Goal: Task Accomplishment & Management: Use online tool/utility

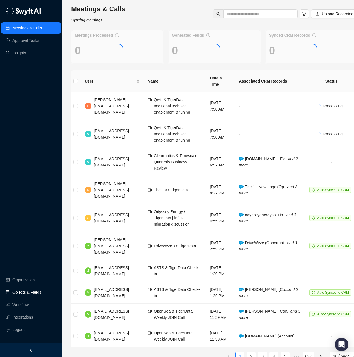
click at [34, 296] on link "Objects & Fields" at bounding box center [26, 291] width 29 height 11
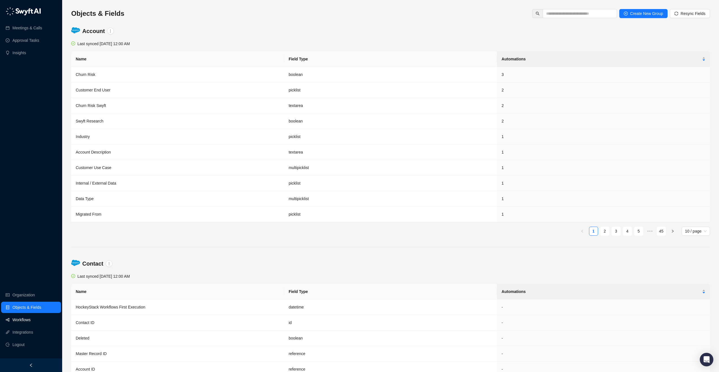
click at [30, 320] on link "Workflows" at bounding box center [21, 319] width 18 height 11
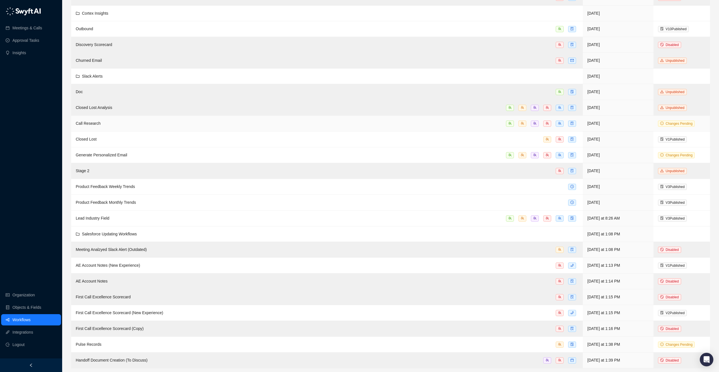
scroll to position [60, 0]
click at [358, 360] on div "Handoff Document Creation (To Discuss)" at bounding box center [327, 359] width 502 height 6
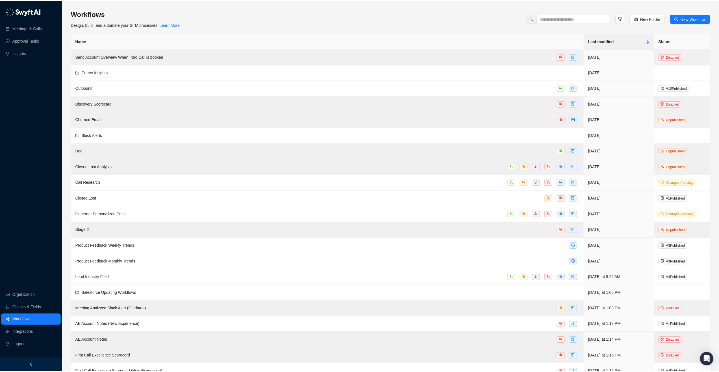
scroll to position [60, 0]
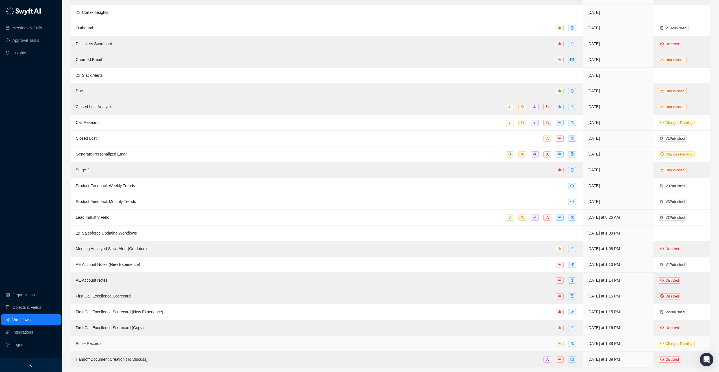
click at [136, 347] on div "Pulse Records" at bounding box center [327, 344] width 502 height 6
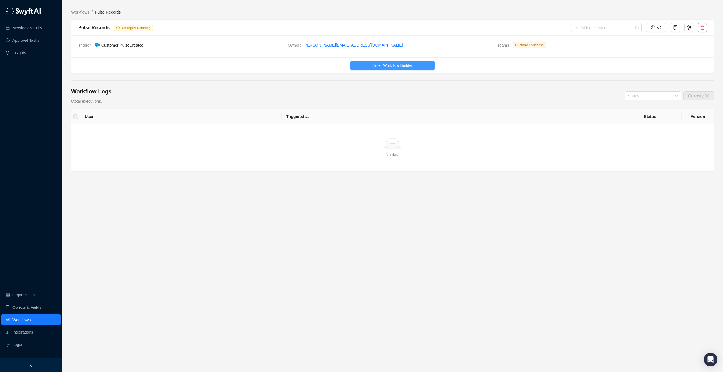
click at [358, 63] on span "Enter Workflow Builder" at bounding box center [392, 65] width 40 height 6
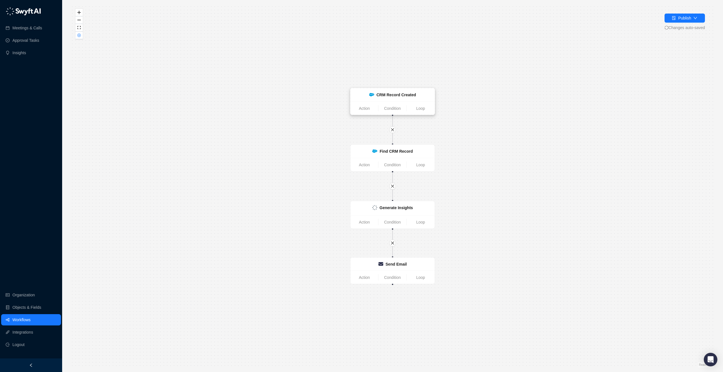
click at [358, 97] on div "CRM Record Created" at bounding box center [396, 95] width 40 height 6
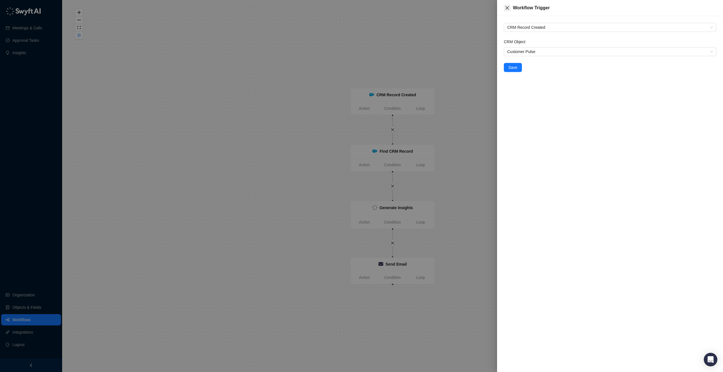
click at [358, 10] on icon "close" at bounding box center [507, 8] width 5 height 5
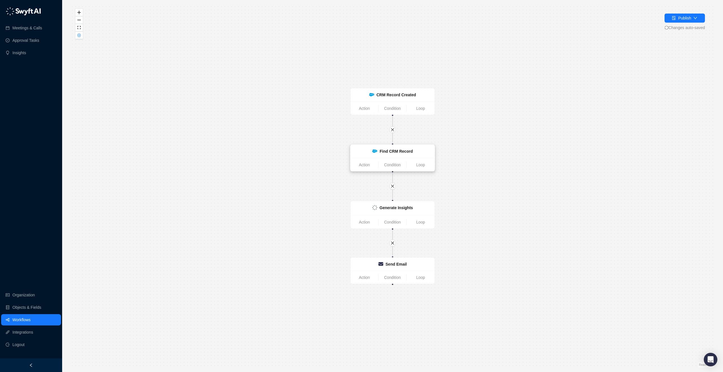
click at [358, 152] on strong "Find CRM Record" at bounding box center [396, 151] width 33 height 5
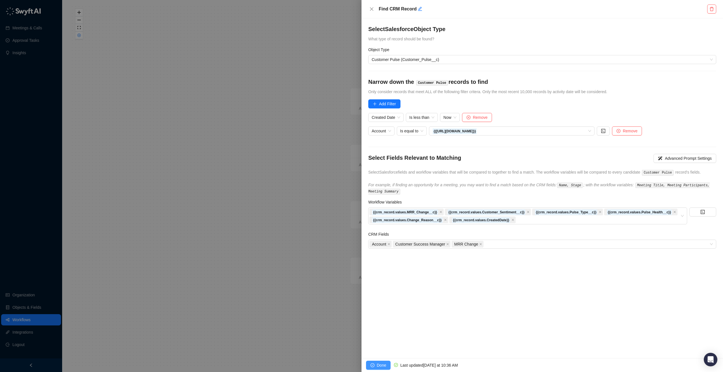
click at [358, 361] on span "Done" at bounding box center [381, 365] width 9 height 6
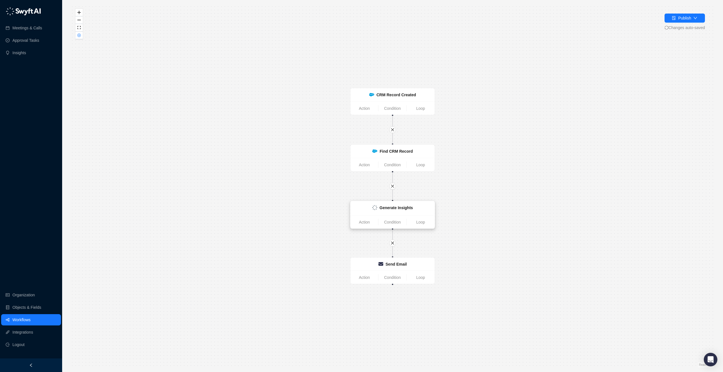
click at [358, 208] on div "Generate Insights" at bounding box center [392, 208] width 77 height 7
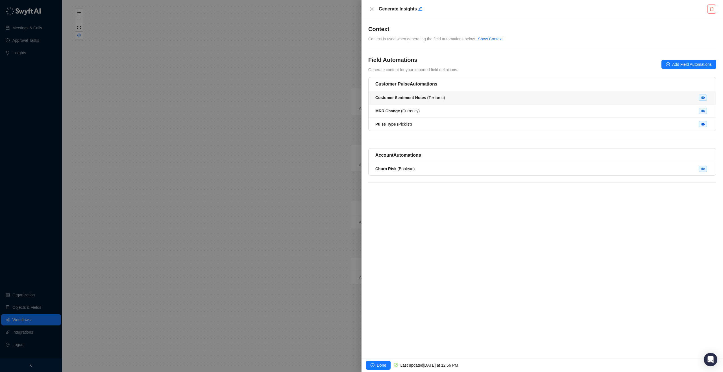
click at [358, 100] on div "Customer Sentiment Notes ( Textarea )" at bounding box center [542, 98] width 334 height 6
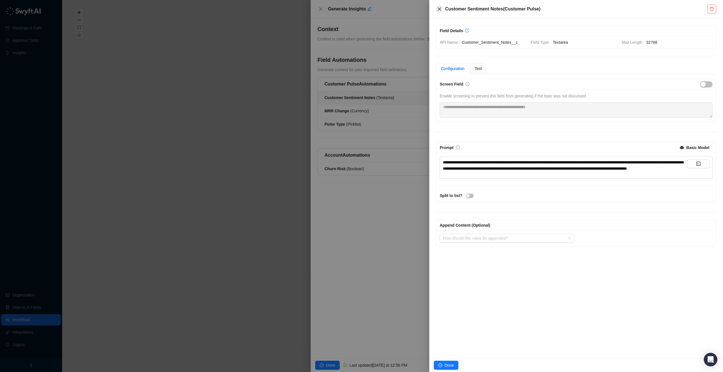
click at [358, 7] on icon "close" at bounding box center [439, 9] width 5 height 5
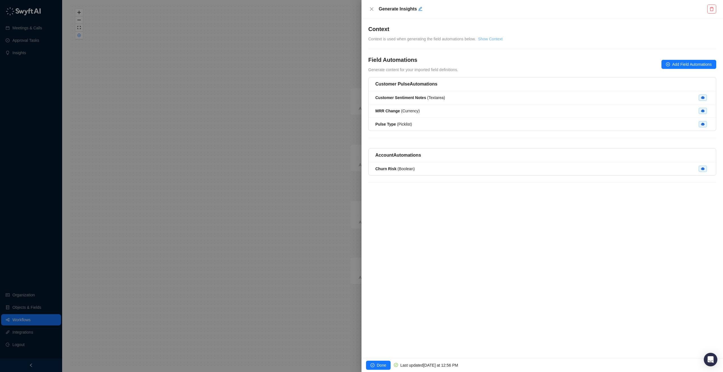
click at [358, 37] on link "Show Context" at bounding box center [490, 39] width 25 height 5
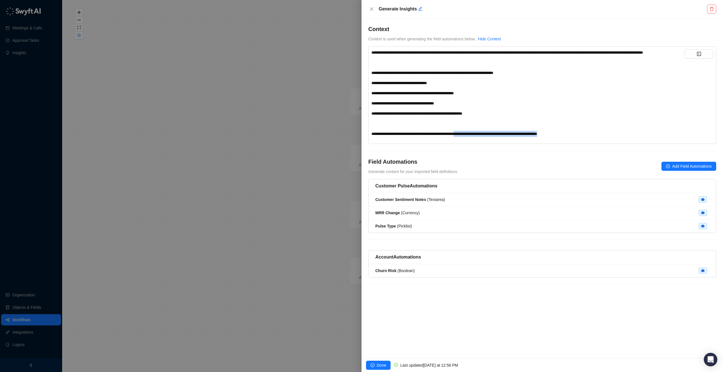
drag, startPoint x: 480, startPoint y: 139, endPoint x: 640, endPoint y: 142, distance: 159.6
click at [358, 137] on div "**********" at bounding box center [527, 134] width 313 height 6
drag, startPoint x: 481, startPoint y: 138, endPoint x: 498, endPoint y: 141, distance: 17.0
click at [358, 136] on span "**********" at bounding box center [454, 134] width 166 height 4
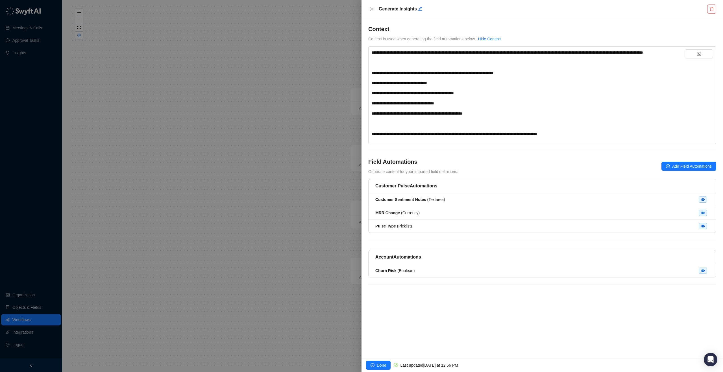
drag, startPoint x: 578, startPoint y: 139, endPoint x: 604, endPoint y: 139, distance: 26.3
click at [358, 137] on div "**********" at bounding box center [527, 134] width 313 height 6
drag, startPoint x: 605, startPoint y: 139, endPoint x: 572, endPoint y: 139, distance: 32.5
click at [358, 137] on div "**********" at bounding box center [527, 134] width 313 height 6
click at [358, 127] on div "﻿" at bounding box center [527, 124] width 313 height 6
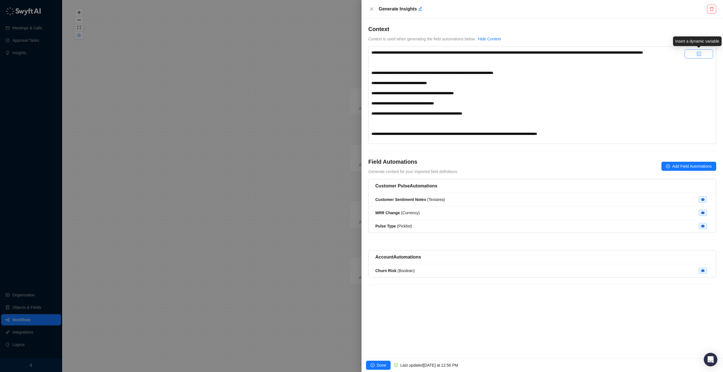
click at [358, 54] on button "button" at bounding box center [699, 53] width 29 height 9
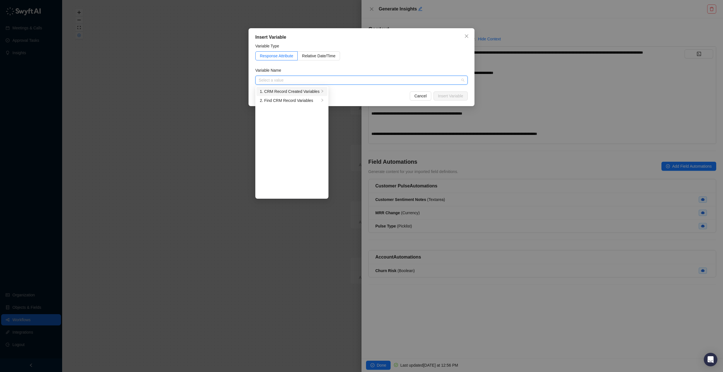
click at [316, 93] on div "1. CRM Record Created Variables" at bounding box center [290, 91] width 60 height 6
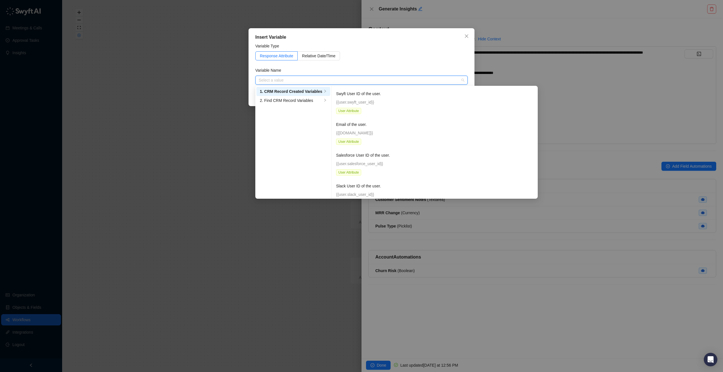
click at [325, 81] on input "search" at bounding box center [360, 80] width 202 height 8
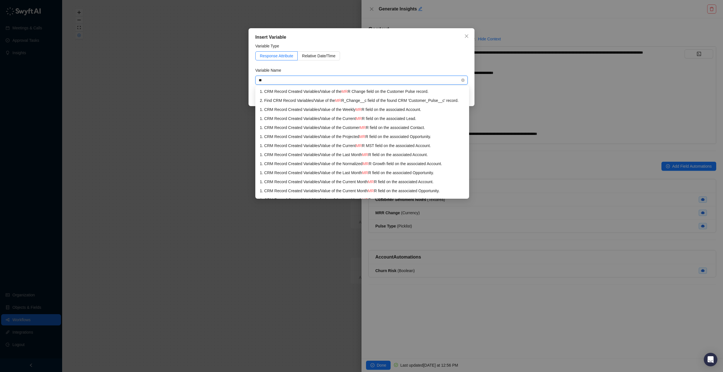
type input "***"
click at [358, 92] on div "1. CRM Record Created Variables / Value of the MRR Change field on the Customer…" at bounding box center [366, 91] width 212 height 6
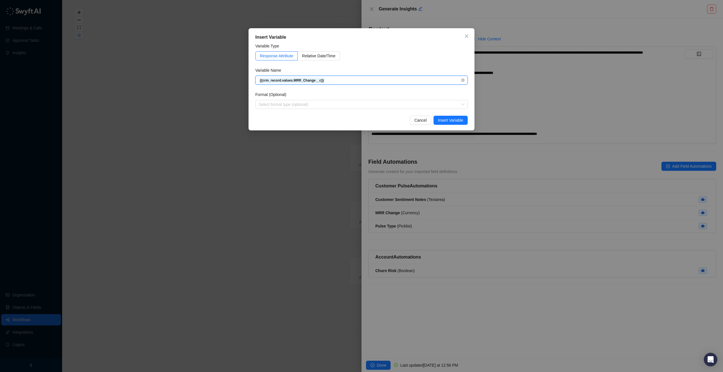
click at [358, 80] on span "{{crm_record.values.MRR_Change__c}}" at bounding box center [362, 80] width 206 height 8
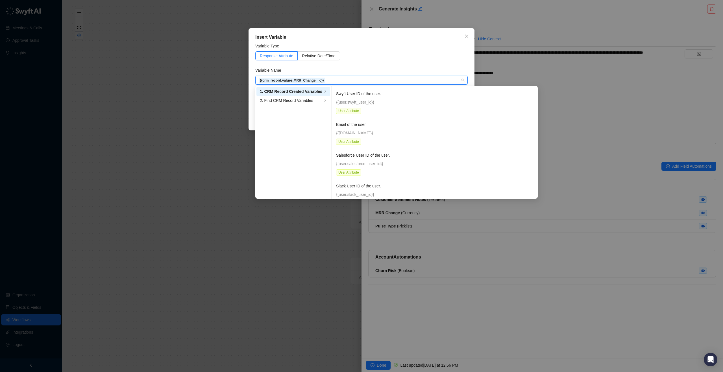
click at [358, 65] on form "Variable Type Response Attribute Relative Date/Time Variable Name {{crm_record.…" at bounding box center [361, 76] width 212 height 66
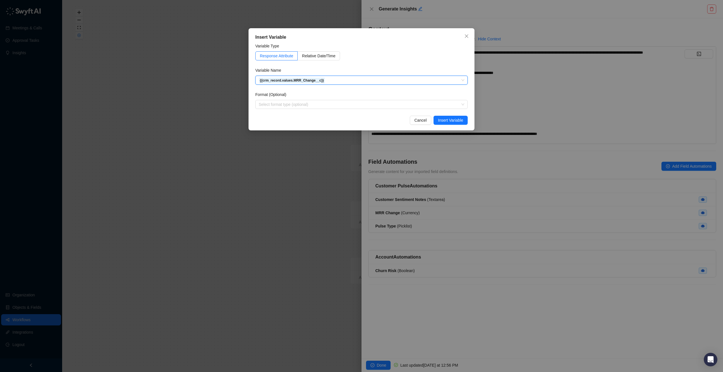
scroll to position [53489, 0]
click at [358, 121] on span "Insert Variable" at bounding box center [450, 120] width 25 height 6
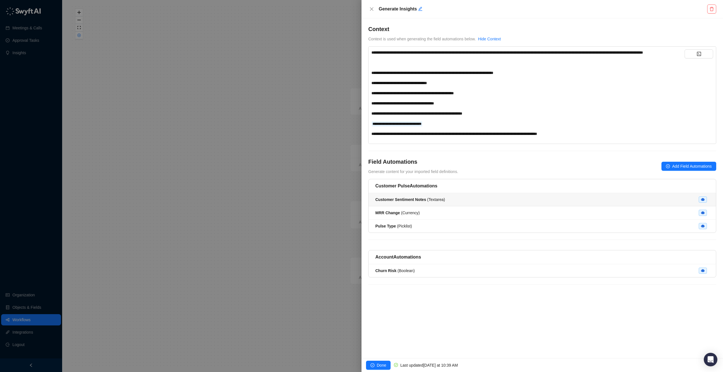
click at [358, 203] on div "Customer Sentiment Notes ( Textarea )" at bounding box center [542, 200] width 334 height 6
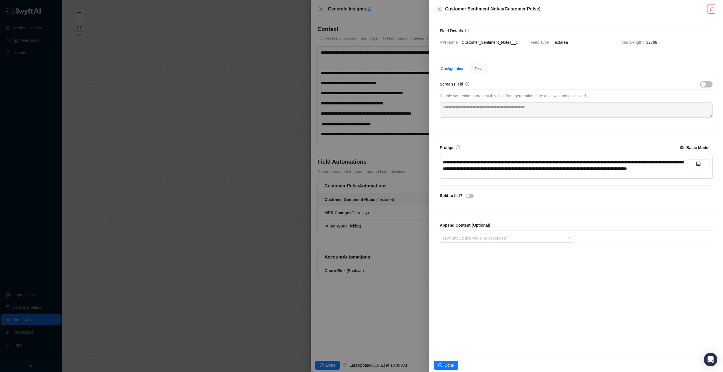
click at [358, 10] on icon "close" at bounding box center [439, 9] width 5 height 5
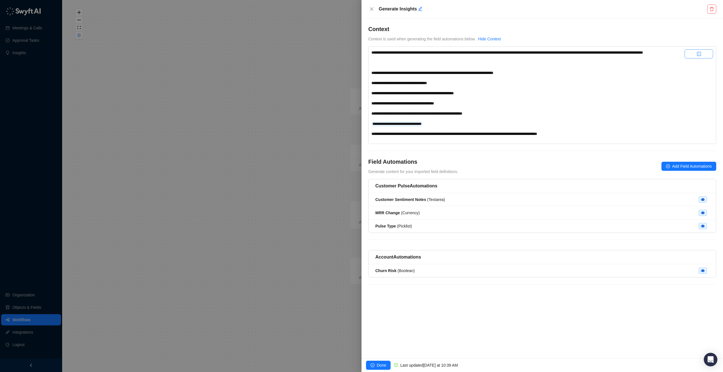
click at [358, 52] on button "button" at bounding box center [699, 53] width 29 height 9
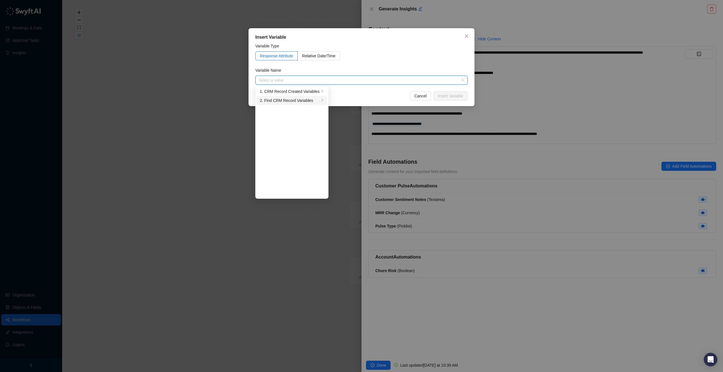
click at [283, 102] on div "2. Find CRM Record Variables" at bounding box center [290, 100] width 60 height 6
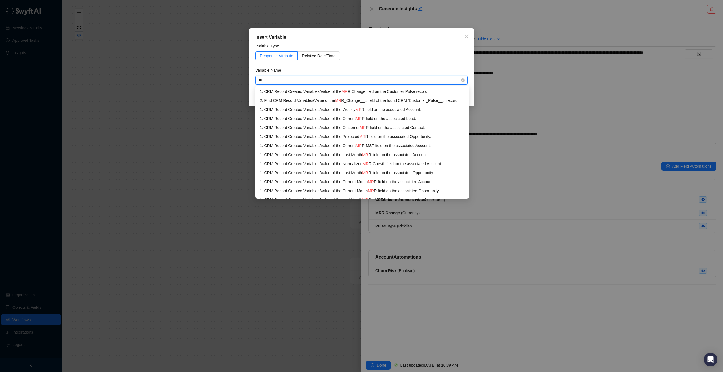
type input "***"
click at [358, 101] on div "2. Find CRM Record Variables / Value of the MRR _Change__c field of the found C…" at bounding box center [366, 100] width 212 height 6
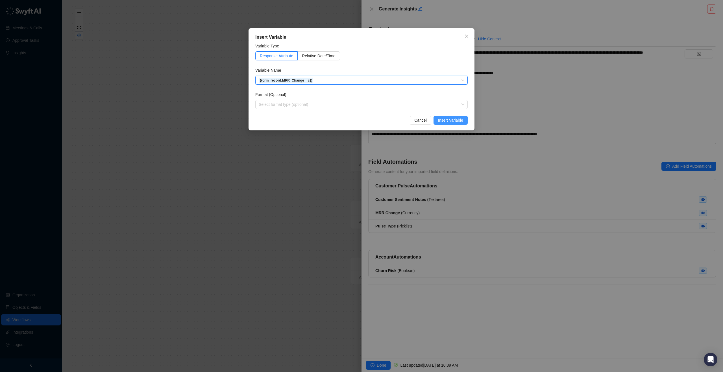
click at [358, 121] on span "Insert Variable" at bounding box center [450, 120] width 25 height 6
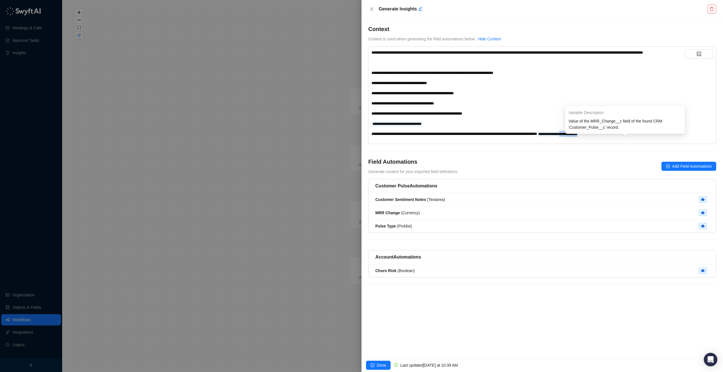
drag, startPoint x: 627, startPoint y: 139, endPoint x: 617, endPoint y: 127, distance: 16.1
click at [358, 127] on body "**********" at bounding box center [361, 186] width 723 height 372
click at [358, 137] on span "**********" at bounding box center [557, 134] width 41 height 5
click at [358, 117] on div "**********" at bounding box center [527, 113] width 313 height 6
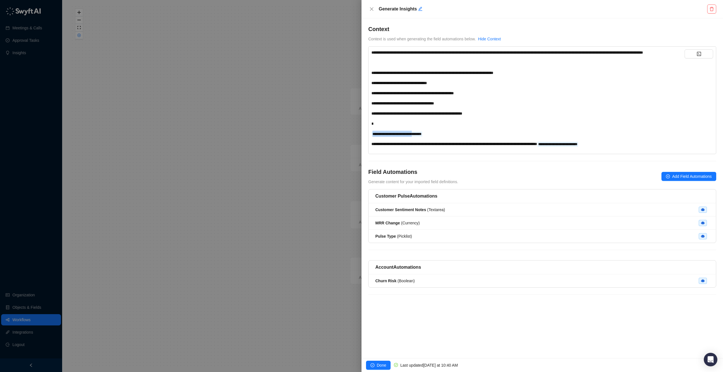
drag, startPoint x: 426, startPoint y: 141, endPoint x: 437, endPoint y: 134, distance: 12.8
click at [358, 134] on div "**********" at bounding box center [527, 98] width 313 height 98
click at [358, 137] on div "**********" at bounding box center [527, 134] width 313 height 6
click at [358, 127] on div "*" at bounding box center [527, 124] width 313 height 6
click at [358, 56] on button "button" at bounding box center [699, 53] width 29 height 9
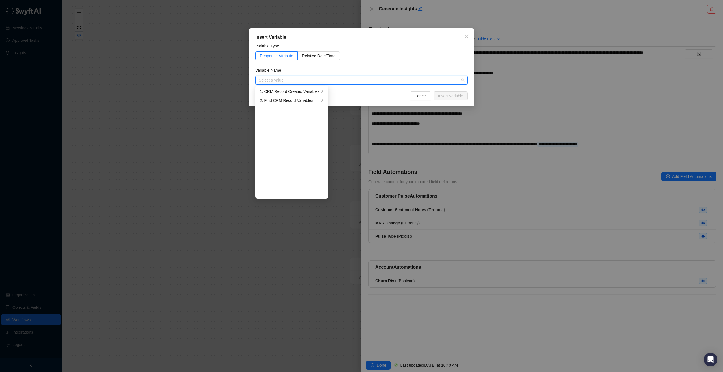
click at [314, 86] on ul "1. CRM Record Created Variables 2. Find CRM Record Variables" at bounding box center [291, 142] width 73 height 113
click at [313, 91] on div "1. CRM Record Created Variables" at bounding box center [290, 91] width 60 height 6
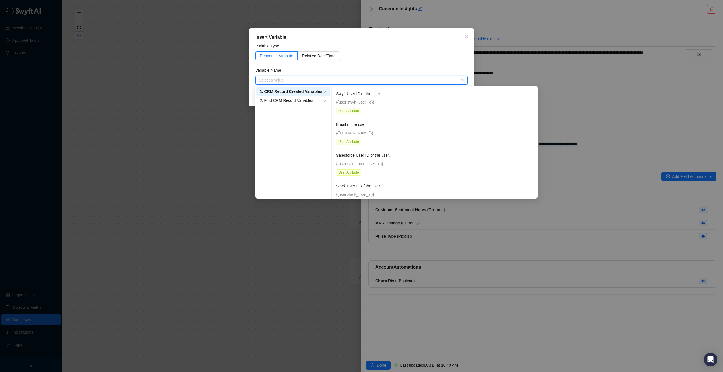
click at [358, 84] on div "Select a value" at bounding box center [361, 80] width 212 height 9
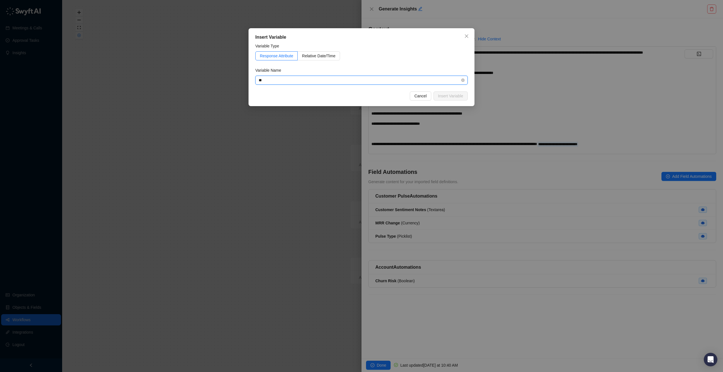
type input "***"
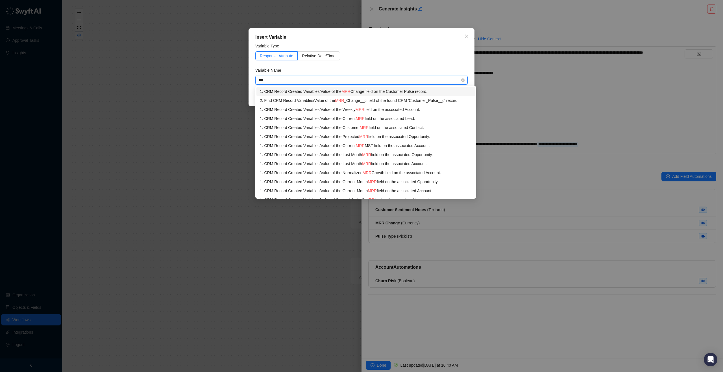
click at [358, 93] on div "1. CRM Record Created Variables / Value of the MRR Change field on the Customer…" at bounding box center [366, 91] width 212 height 6
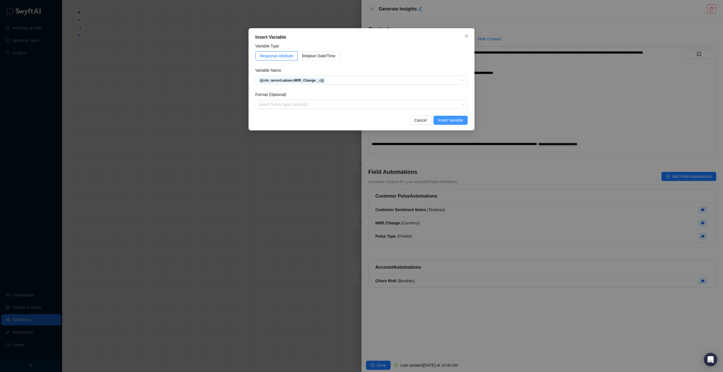
click at [358, 119] on span "Insert Variable" at bounding box center [450, 120] width 25 height 6
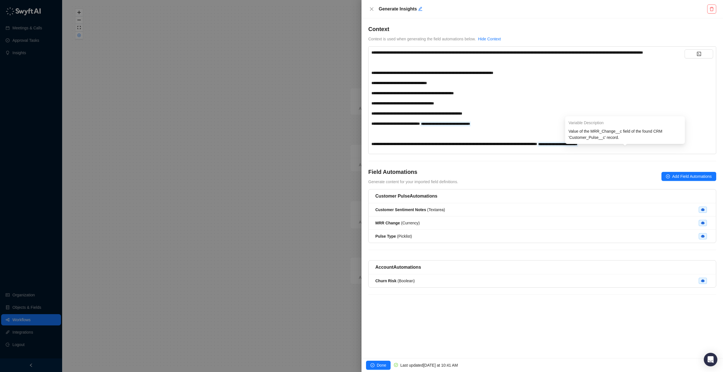
click at [358, 146] on span "**********" at bounding box center [557, 144] width 39 height 3
click at [358, 147] on div "**********" at bounding box center [527, 144] width 313 height 6
click at [358, 144] on div "**********" at bounding box center [527, 98] width 313 height 98
click at [358, 135] on div "**********" at bounding box center [527, 98] width 313 height 98
click at [358, 56] on button "button" at bounding box center [699, 53] width 29 height 9
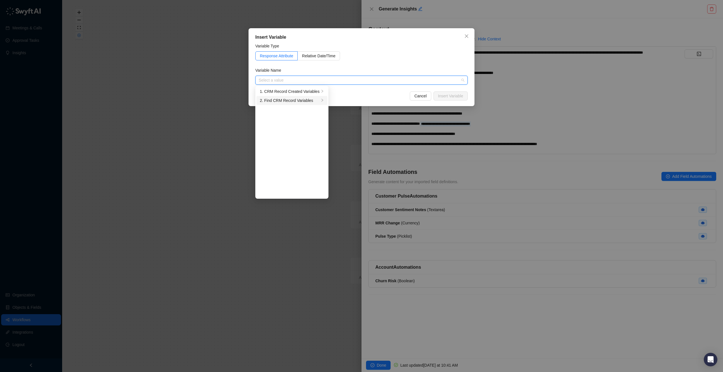
click at [279, 101] on div "2. Find CRM Record Variables" at bounding box center [290, 100] width 60 height 6
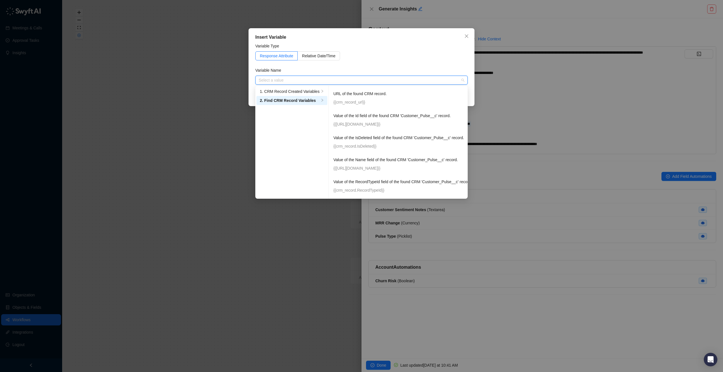
click at [358, 81] on input "search" at bounding box center [360, 80] width 202 height 8
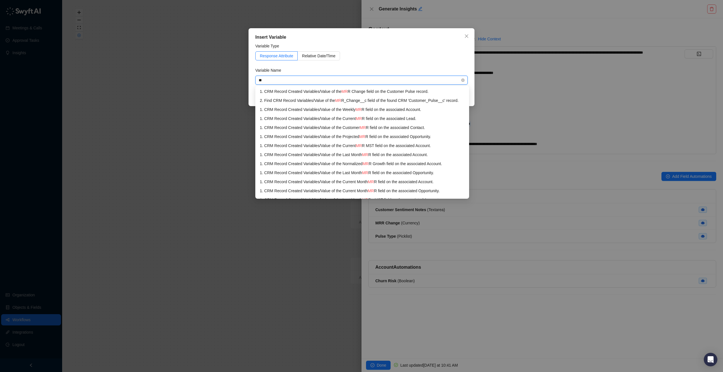
type input "***"
click at [358, 101] on div "2. Find CRM Record Variables / Value of the MRR _Change__c field of the found C…" at bounding box center [366, 100] width 212 height 6
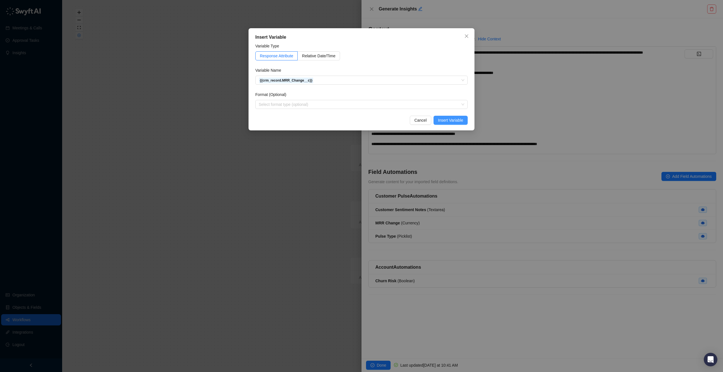
click at [358, 119] on span "Insert Variable" at bounding box center [450, 120] width 25 height 6
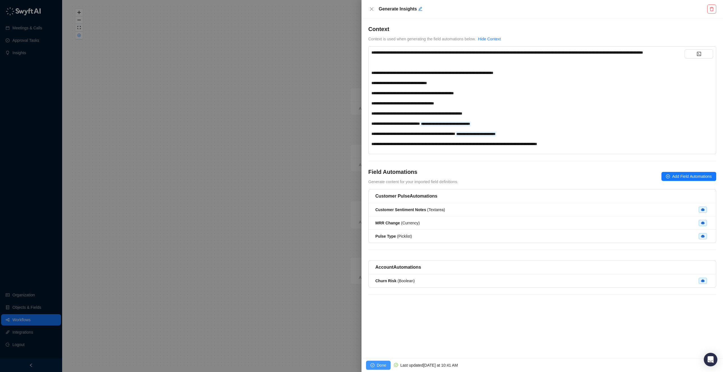
click at [358, 361] on button "Done" at bounding box center [378, 365] width 25 height 9
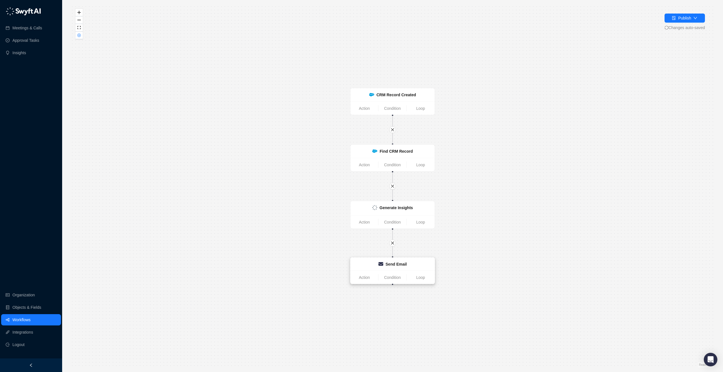
click at [358, 266] on div "Send Email" at bounding box center [392, 264] width 29 height 6
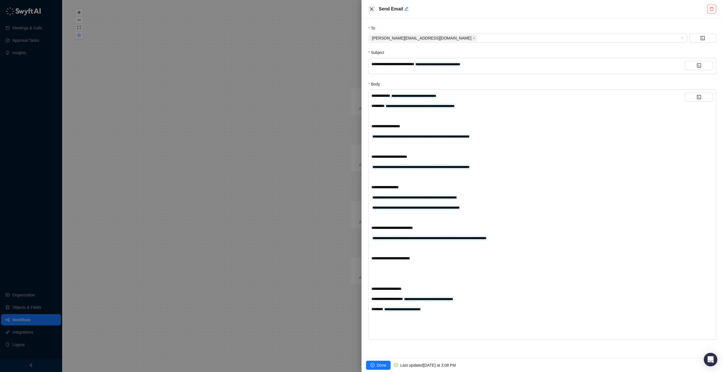
click at [358, 9] on button "Close" at bounding box center [371, 9] width 7 height 7
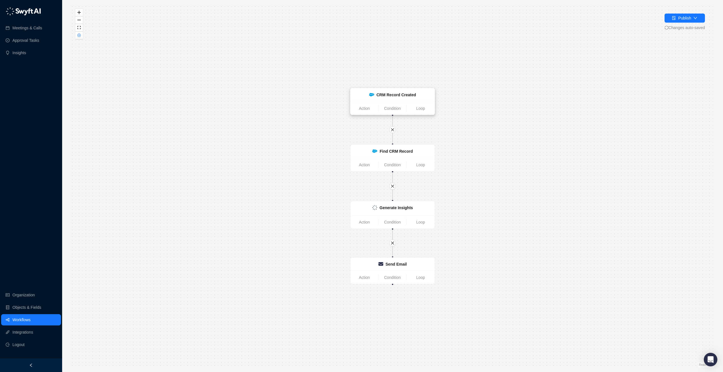
click at [358, 94] on strong "CRM Record Created" at bounding box center [396, 95] width 40 height 5
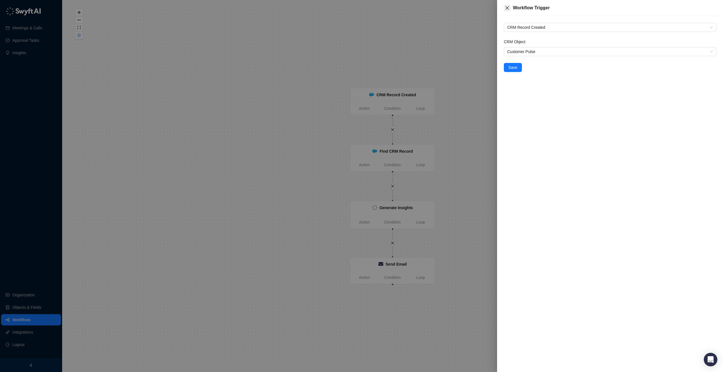
click at [358, 8] on icon "close" at bounding box center [507, 8] width 5 height 5
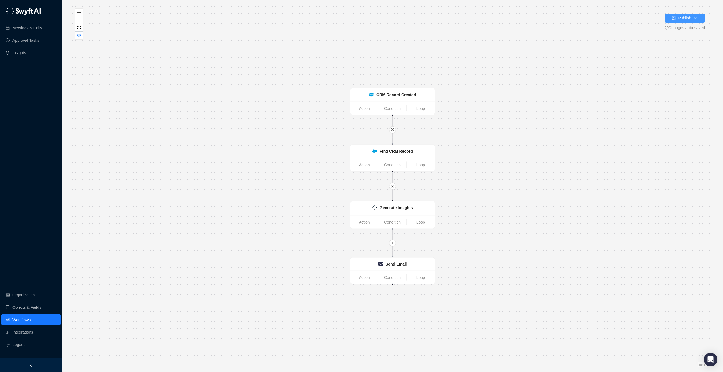
click at [358, 19] on div "Publish" at bounding box center [684, 18] width 13 height 6
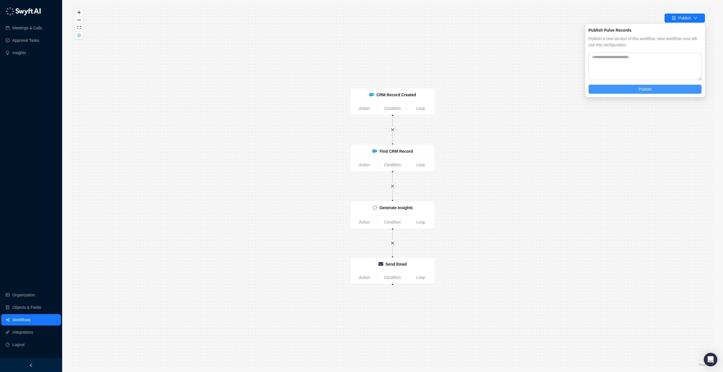
click at [358, 91] on span "Publish" at bounding box center [645, 89] width 13 height 6
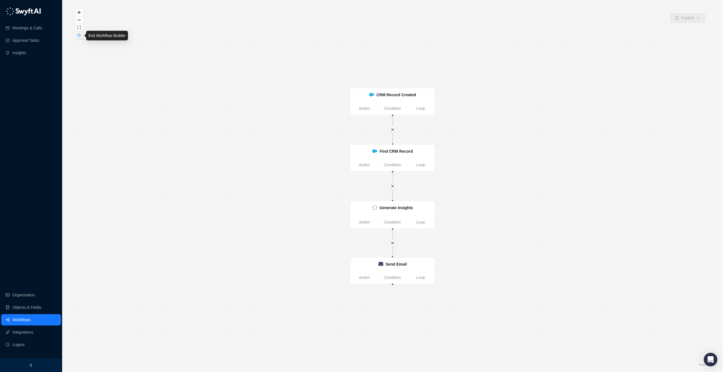
click at [78, 38] on button "button" at bounding box center [78, 36] width 7 height 8
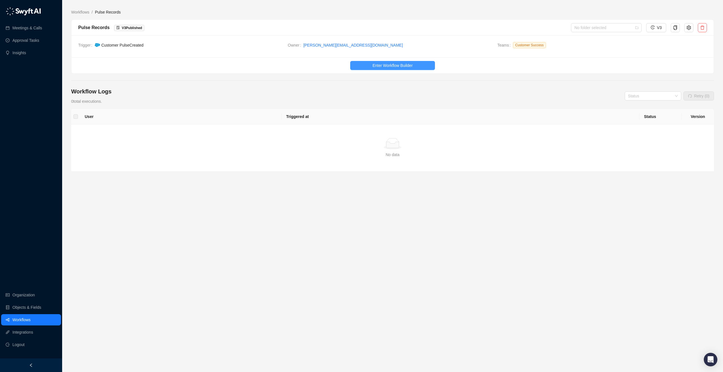
click at [358, 65] on button "Enter Workflow Builder" at bounding box center [392, 65] width 85 height 9
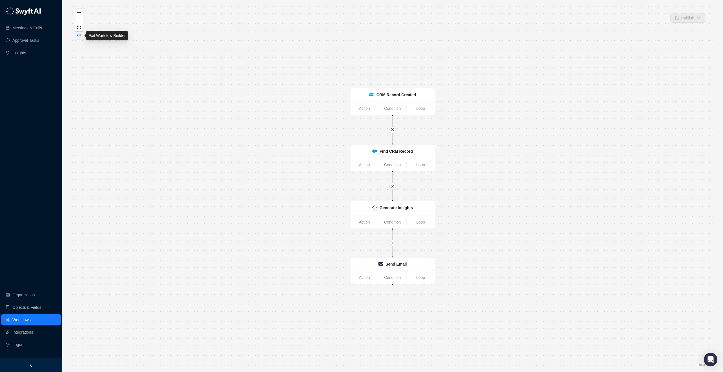
click at [80, 34] on icon "close-circle" at bounding box center [79, 35] width 3 height 3
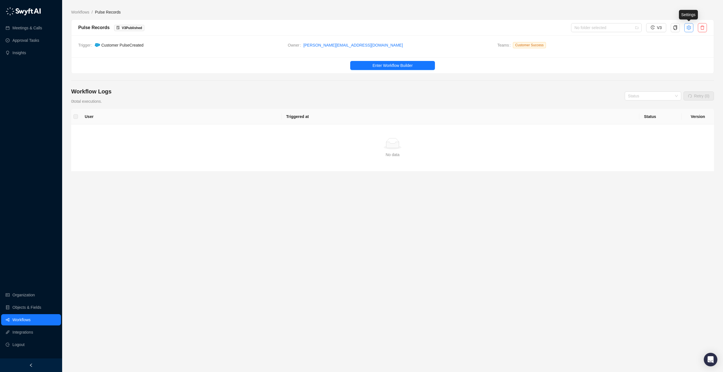
click at [358, 28] on button "button" at bounding box center [688, 27] width 9 height 9
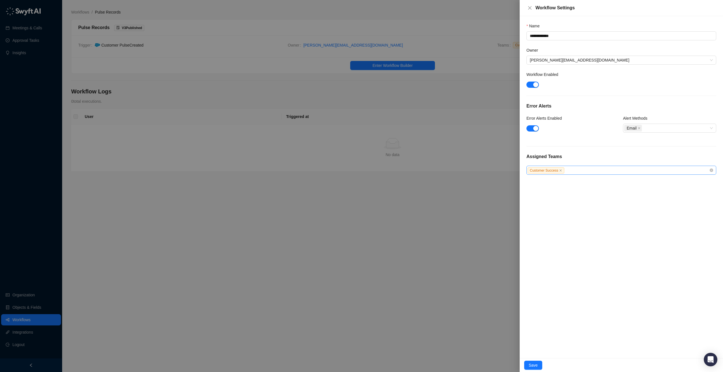
click at [358, 166] on div "Customer Success" at bounding box center [621, 170] width 190 height 9
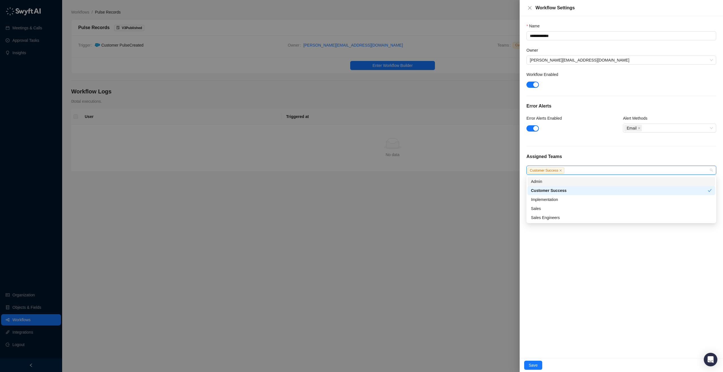
click at [358, 180] on div "Admin" at bounding box center [621, 181] width 181 height 6
click at [358, 361] on button "Save" at bounding box center [533, 365] width 18 height 9
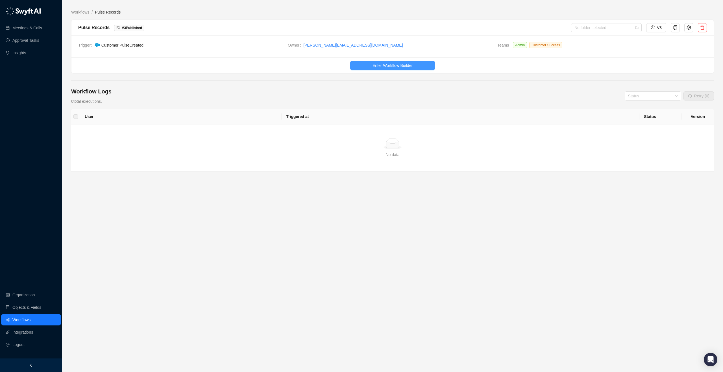
click at [412, 65] on span "Enter Workflow Builder" at bounding box center [392, 65] width 40 height 6
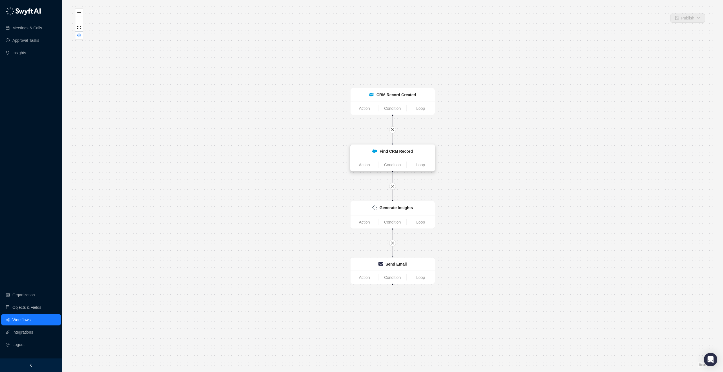
click at [386, 149] on strong "Find CRM Record" at bounding box center [396, 151] width 33 height 5
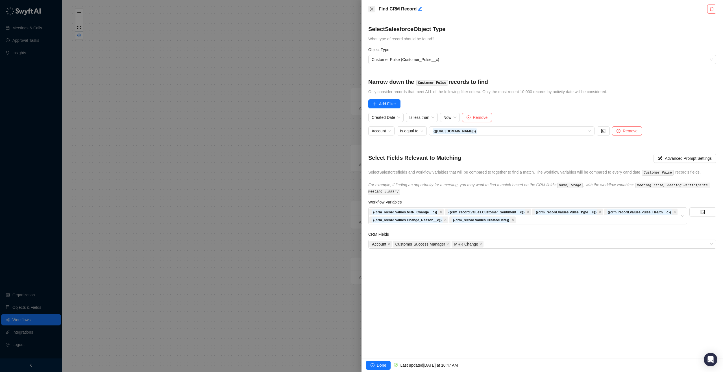
click at [370, 8] on icon "close" at bounding box center [371, 9] width 5 height 5
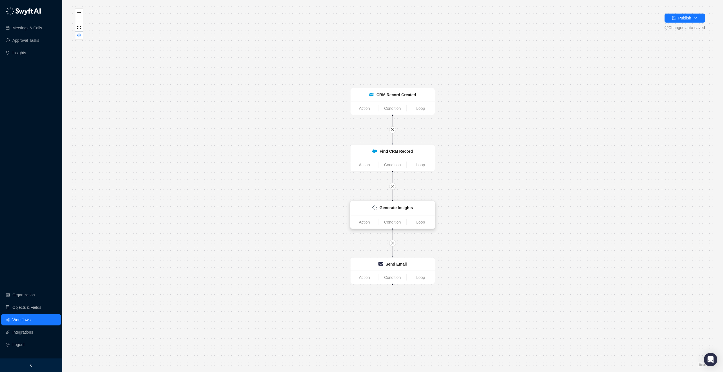
click at [378, 209] on div "Generate Insights" at bounding box center [392, 208] width 41 height 6
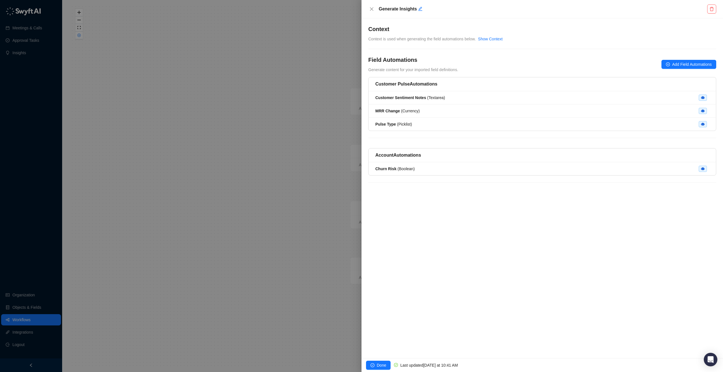
click at [493, 42] on div "Show Context" at bounding box center [490, 39] width 25 height 6
click at [493, 41] on link "Show Context" at bounding box center [490, 39] width 25 height 5
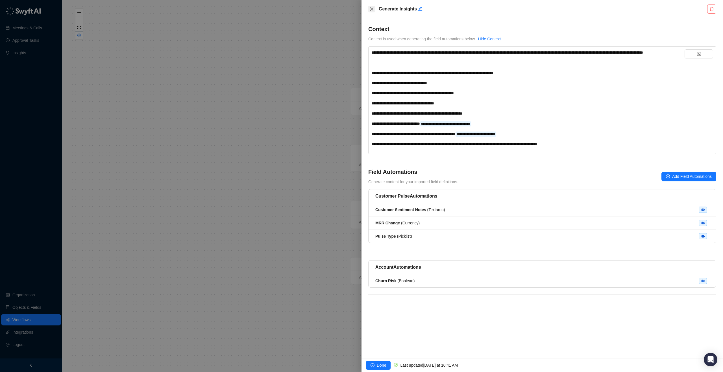
click at [372, 8] on icon "close" at bounding box center [371, 9] width 5 height 5
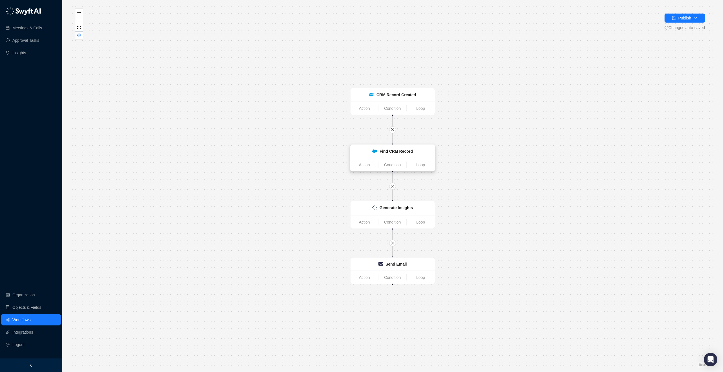
click at [392, 151] on strong "Find CRM Record" at bounding box center [396, 151] width 33 height 5
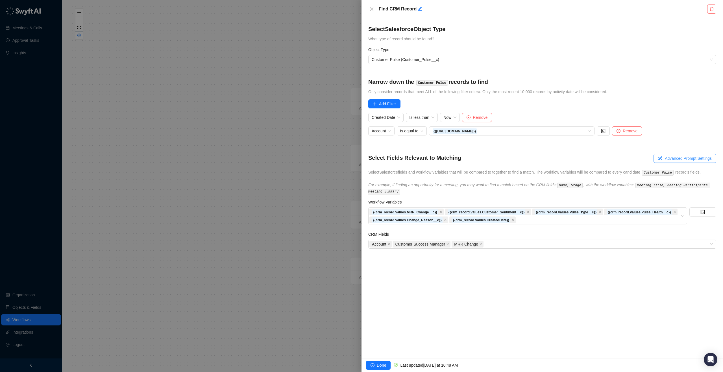
click at [668, 160] on span "Advanced Prompt Settings" at bounding box center [688, 158] width 47 height 6
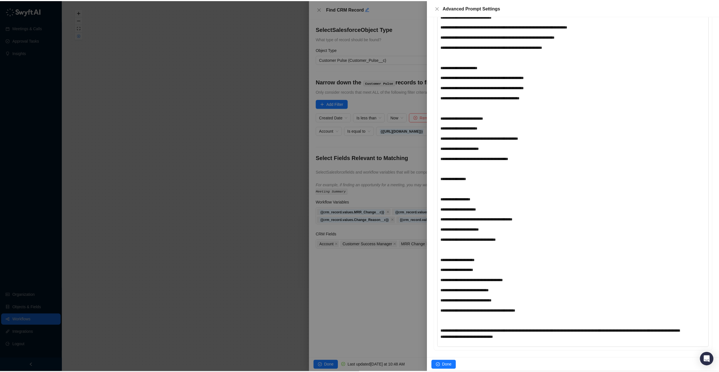
scroll to position [1135, 0]
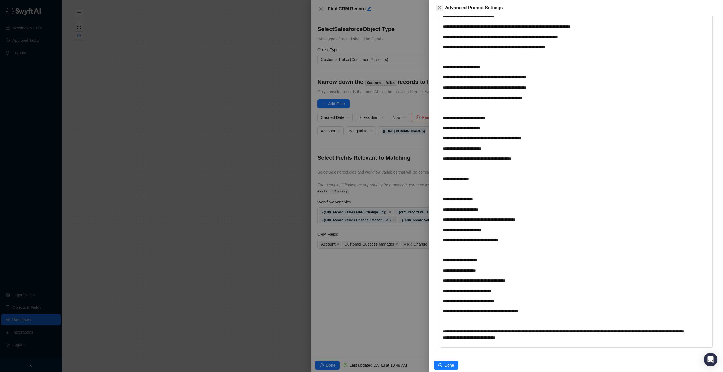
click at [439, 8] on icon "close" at bounding box center [439, 8] width 5 height 5
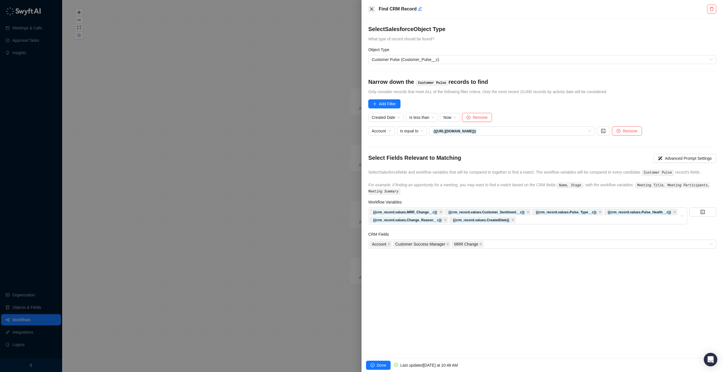
click at [374, 8] on button "Close" at bounding box center [371, 9] width 7 height 7
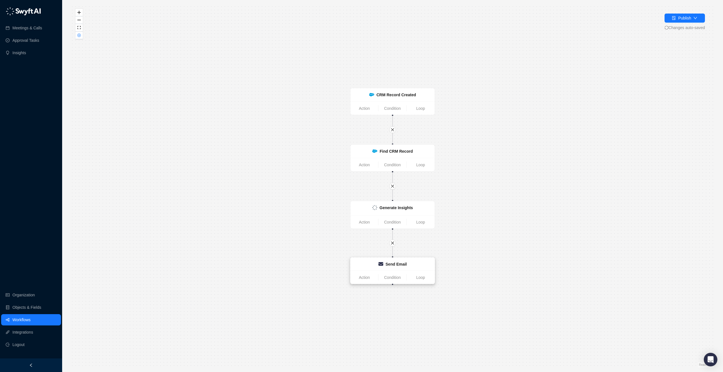
click at [385, 263] on strong "Send Email" at bounding box center [395, 264] width 21 height 5
click at [380, 266] on icon at bounding box center [380, 264] width 5 height 5
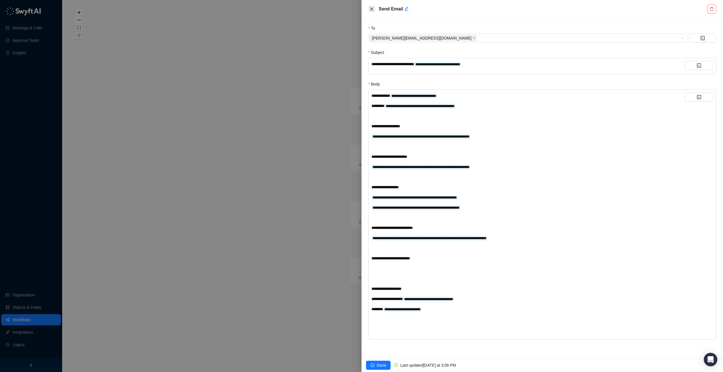
click at [373, 6] on button "Close" at bounding box center [371, 9] width 7 height 7
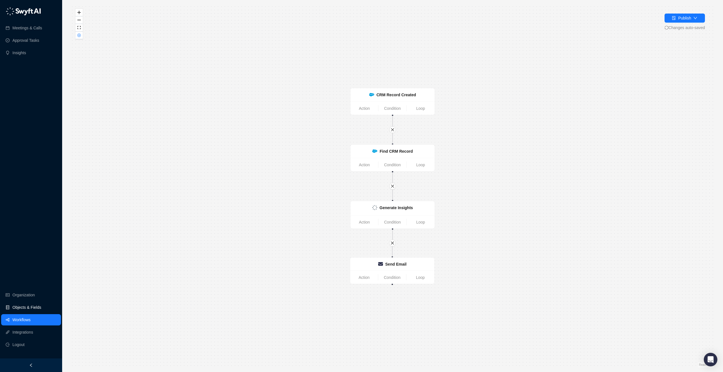
click at [39, 304] on link "Objects & Fields" at bounding box center [26, 307] width 29 height 11
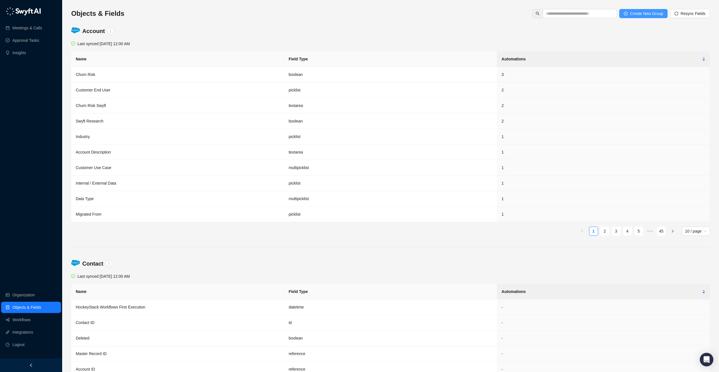
click at [635, 16] on span "Create New Group" at bounding box center [646, 13] width 33 height 6
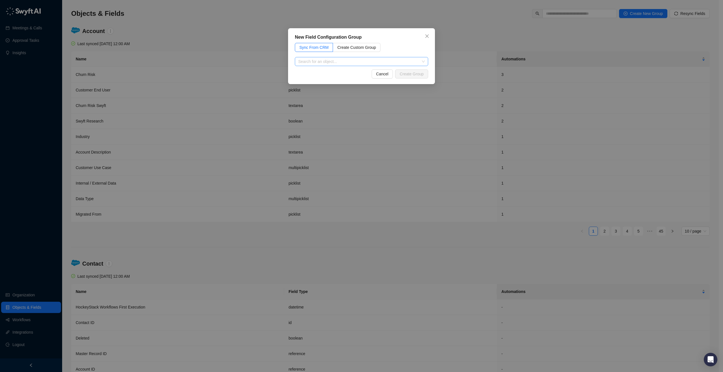
click at [380, 60] on input "search" at bounding box center [359, 61] width 123 height 8
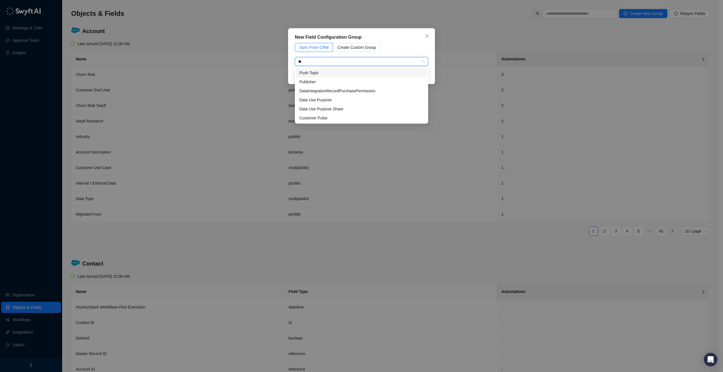
type input "*"
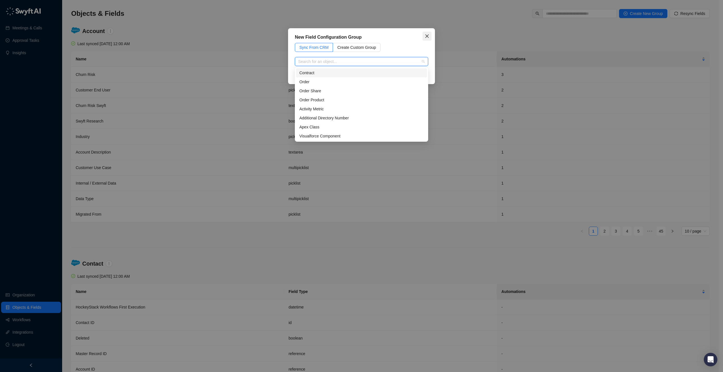
click at [425, 32] on button "Close" at bounding box center [426, 36] width 9 height 9
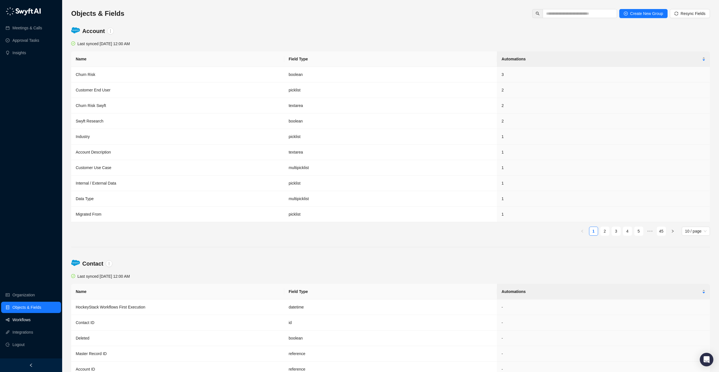
click at [30, 319] on link "Workflows" at bounding box center [21, 319] width 18 height 11
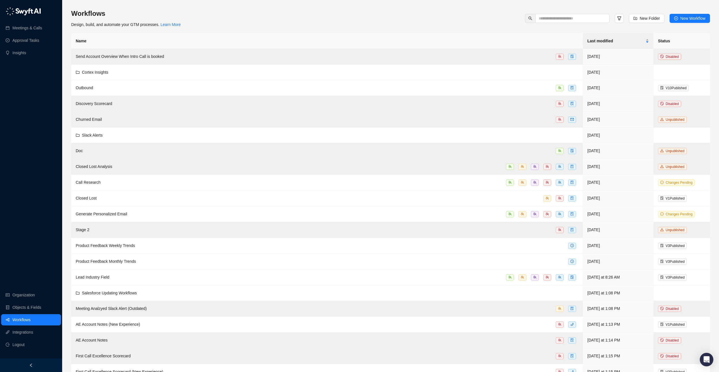
click at [453, 27] on div "Workflows Design, build, and automate your GTM processes. Learn More New Folder…" at bounding box center [390, 18] width 639 height 19
click at [621, 44] on div "Last modified" at bounding box center [618, 41] width 62 height 6
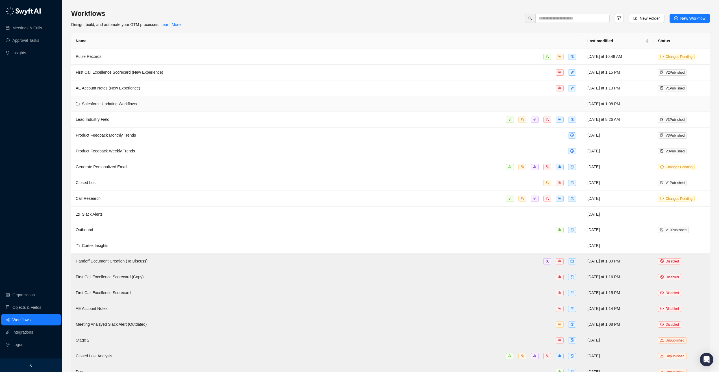
click at [191, 109] on td "Salesforce Updating Workflows" at bounding box center [326, 104] width 511 height 16
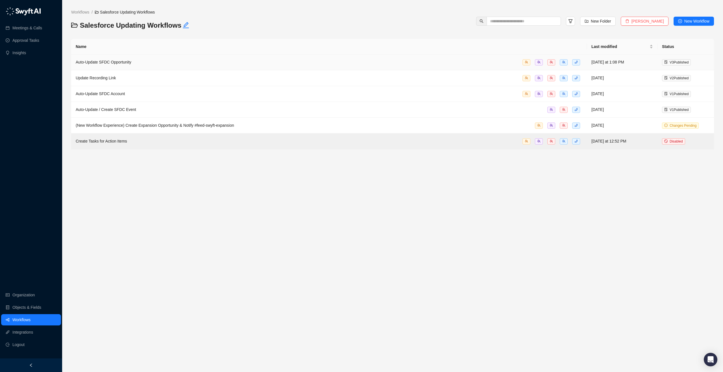
click at [146, 63] on div "Auto-Update SFDC Opportunity" at bounding box center [329, 62] width 507 height 6
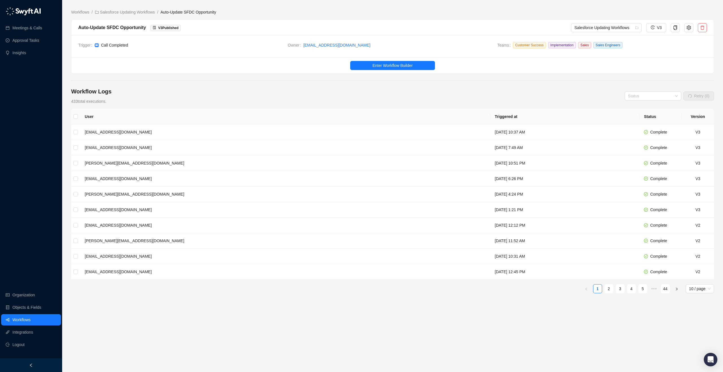
click at [426, 59] on ul "Enter Workflow Builder" at bounding box center [392, 65] width 642 height 16
click at [425, 60] on ul "Enter Workflow Builder" at bounding box center [392, 65] width 642 height 16
click at [425, 62] on button "Enter Workflow Builder" at bounding box center [392, 65] width 85 height 9
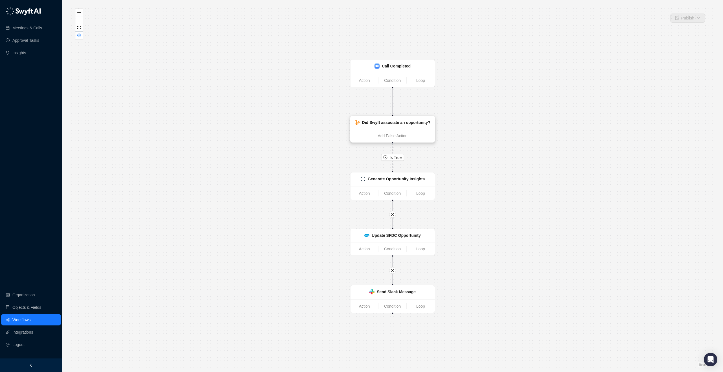
click at [388, 123] on strong "Did Swyft associate an opportunity?" at bounding box center [396, 122] width 68 height 5
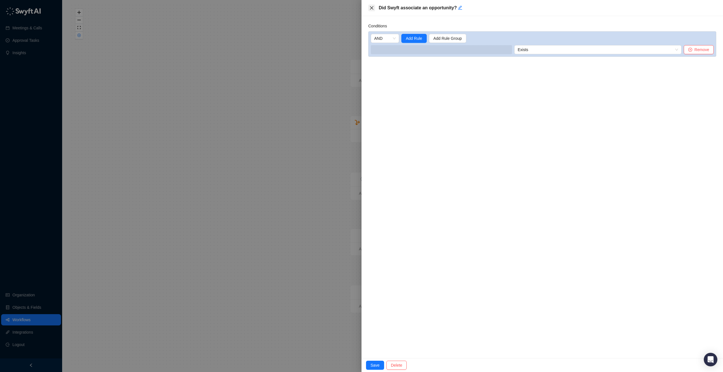
click at [374, 10] on button "Close" at bounding box center [371, 8] width 7 height 7
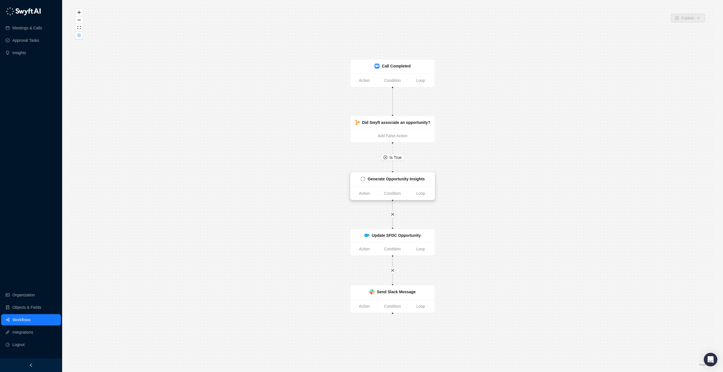
click at [394, 175] on div "Generate Opportunity Insights" at bounding box center [392, 180] width 84 height 14
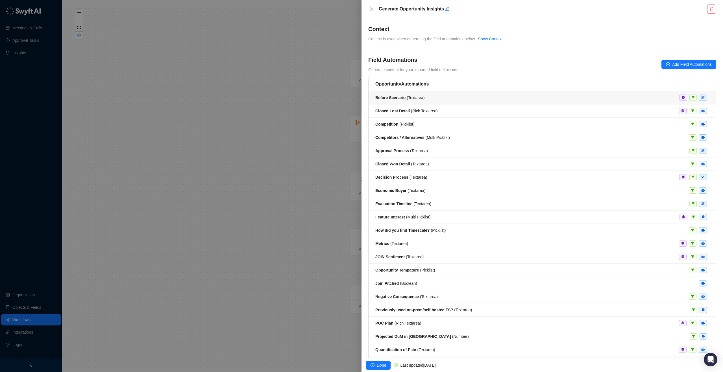
click at [559, 101] on div "Before Scenario ( Textarea )" at bounding box center [542, 98] width 334 height 6
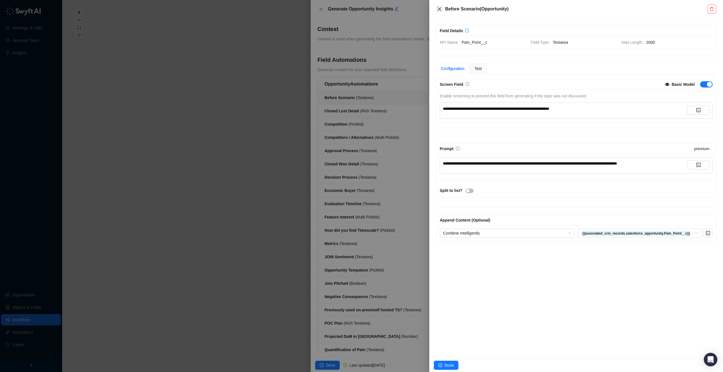
click at [441, 9] on icon "close" at bounding box center [439, 9] width 5 height 5
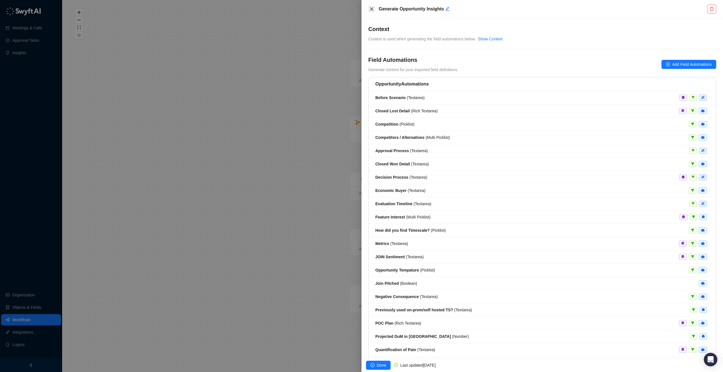
click at [372, 10] on icon "close" at bounding box center [371, 9] width 5 height 5
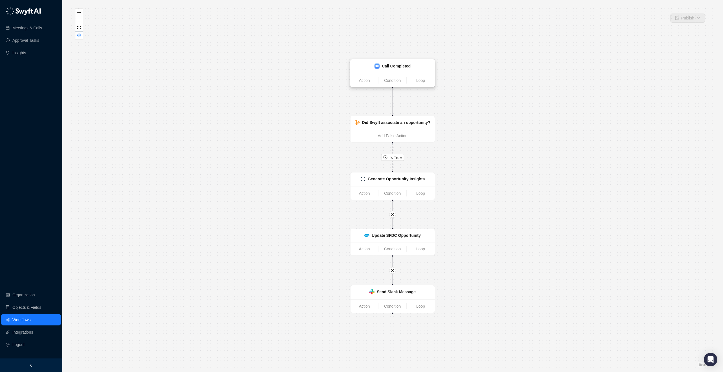
click at [395, 64] on strong "Call Completed" at bounding box center [396, 66] width 29 height 5
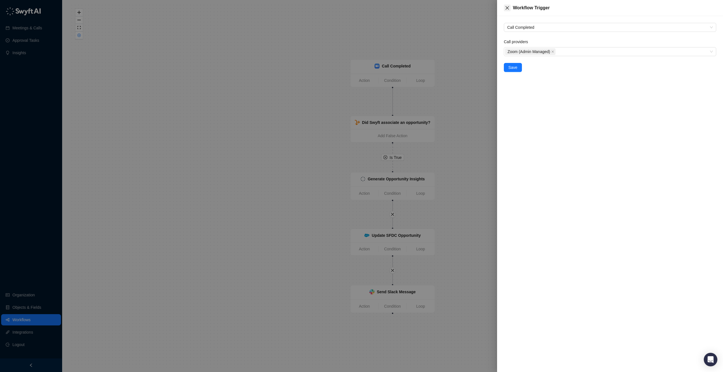
click at [507, 7] on icon "close" at bounding box center [507, 8] width 5 height 5
